Goal: Check status: Check status

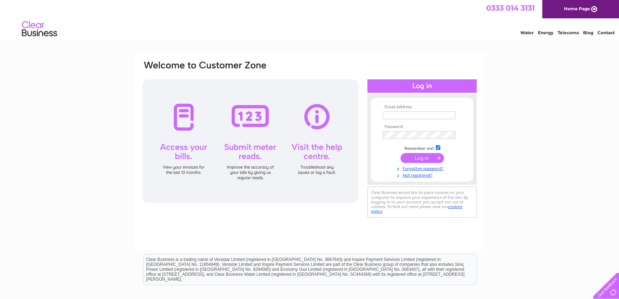
type input "[EMAIL_ADDRESS][DOMAIN_NAME]"
click at [429, 157] on input "submit" at bounding box center [421, 158] width 43 height 10
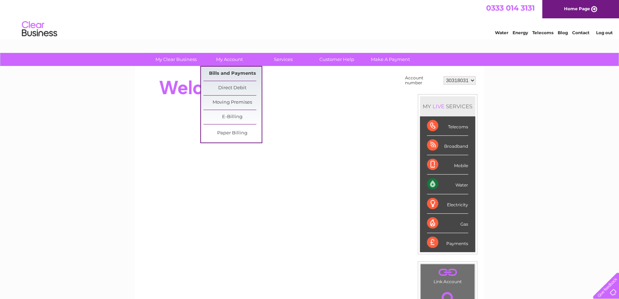
click at [240, 69] on link "Bills and Payments" at bounding box center [232, 74] width 58 height 14
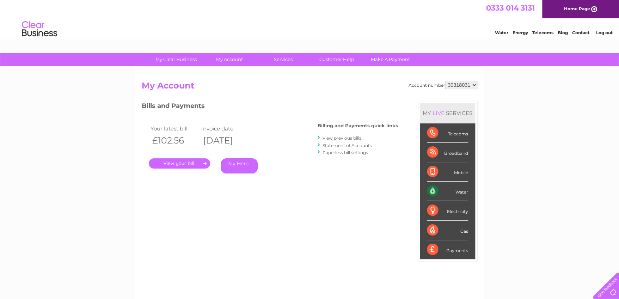
click at [360, 144] on link "Statement of Accounts" at bounding box center [346, 145] width 49 height 5
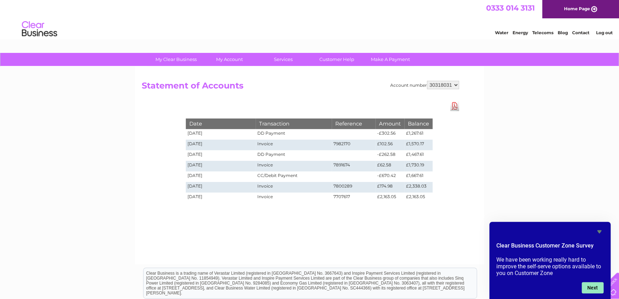
click at [587, 292] on button "Next" at bounding box center [592, 287] width 22 height 11
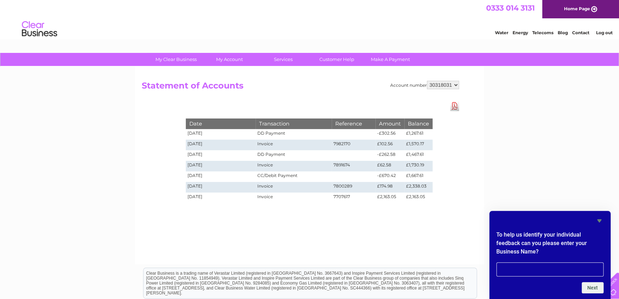
click at [532, 182] on div "My Clear Business Login Details My Details My Preferences Link Account My Accou…" at bounding box center [309, 218] width 619 height 331
click at [596, 223] on icon "Hide survey" at bounding box center [599, 220] width 8 height 8
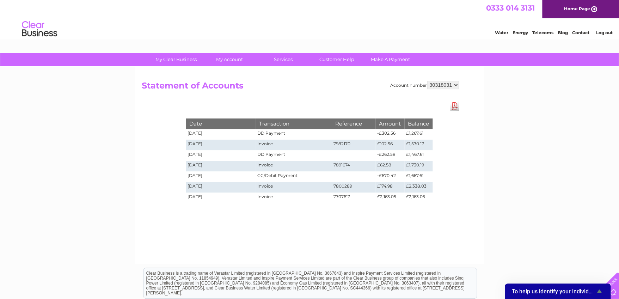
click at [549, 197] on div "My Clear Business Login Details My Details My Preferences Link Account My Accou…" at bounding box center [309, 218] width 619 height 331
